Goal: Book appointment/travel/reservation

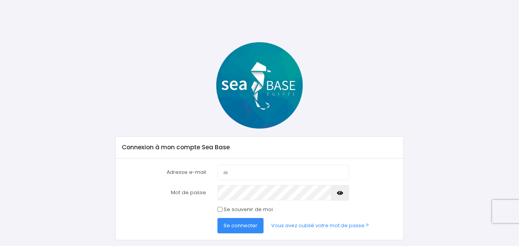
type input "nicolas.neveu76@orange.fr"
click at [341, 193] on icon "button" at bounding box center [340, 193] width 6 height 0
click at [220, 210] on input "Se souvenir de moi" at bounding box center [219, 209] width 5 height 5
checkbox input "true"
click at [230, 223] on span "Se connecter" at bounding box center [240, 225] width 34 height 7
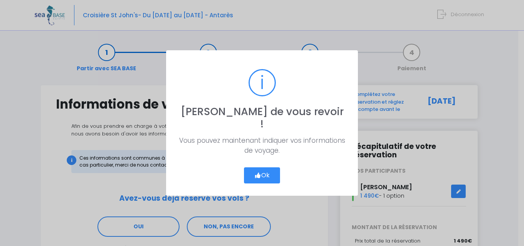
click at [271, 174] on button "Ok" at bounding box center [262, 175] width 36 height 16
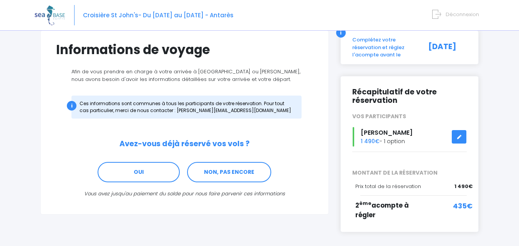
scroll to position [52, 0]
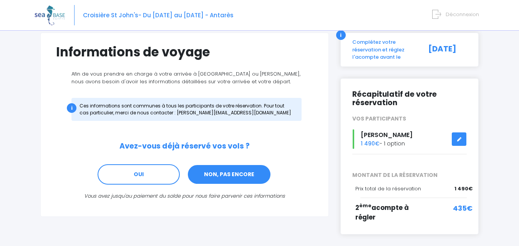
click at [228, 173] on link "NON, PAS ENCORE" at bounding box center [229, 174] width 84 height 21
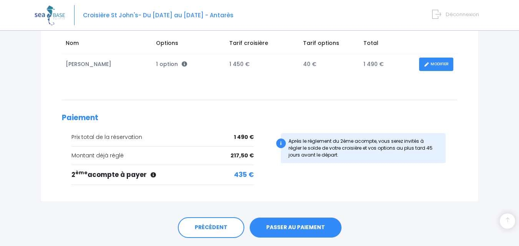
scroll to position [139, 0]
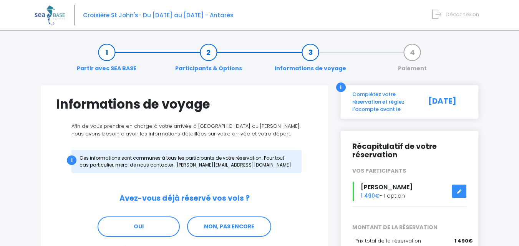
scroll to position [52, 0]
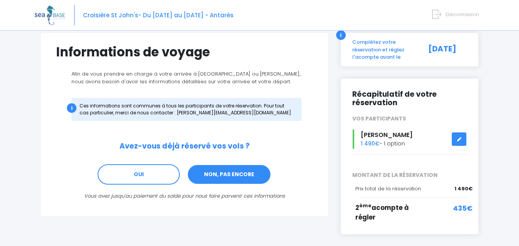
click at [226, 178] on link "NON, PAS ENCORE" at bounding box center [229, 174] width 84 height 21
